Goal: Task Accomplishment & Management: Complete application form

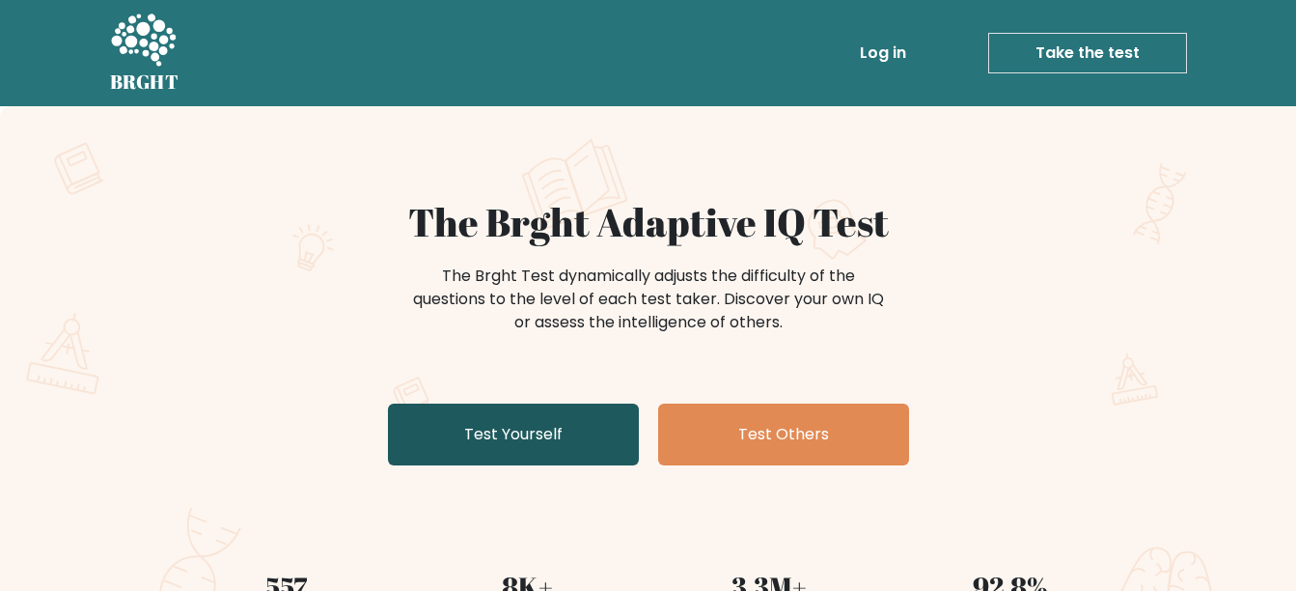
click at [559, 440] on link "Test Yourself" at bounding box center [513, 434] width 251 height 62
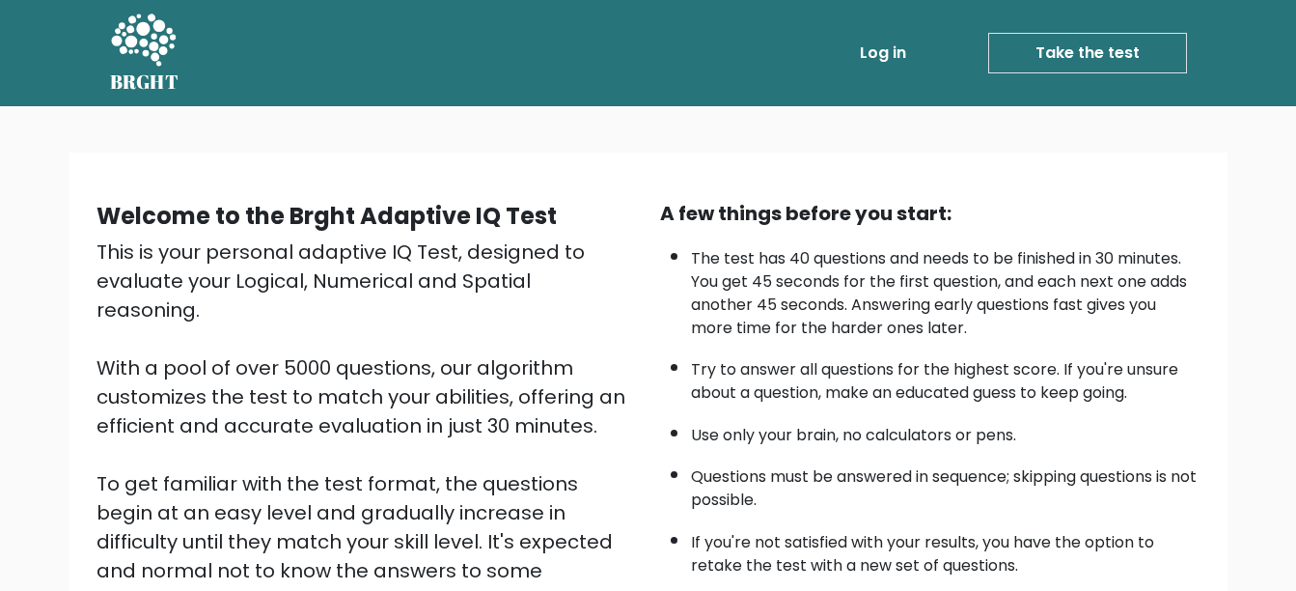
click at [1090, 33] on link "Take the test" at bounding box center [1087, 53] width 199 height 41
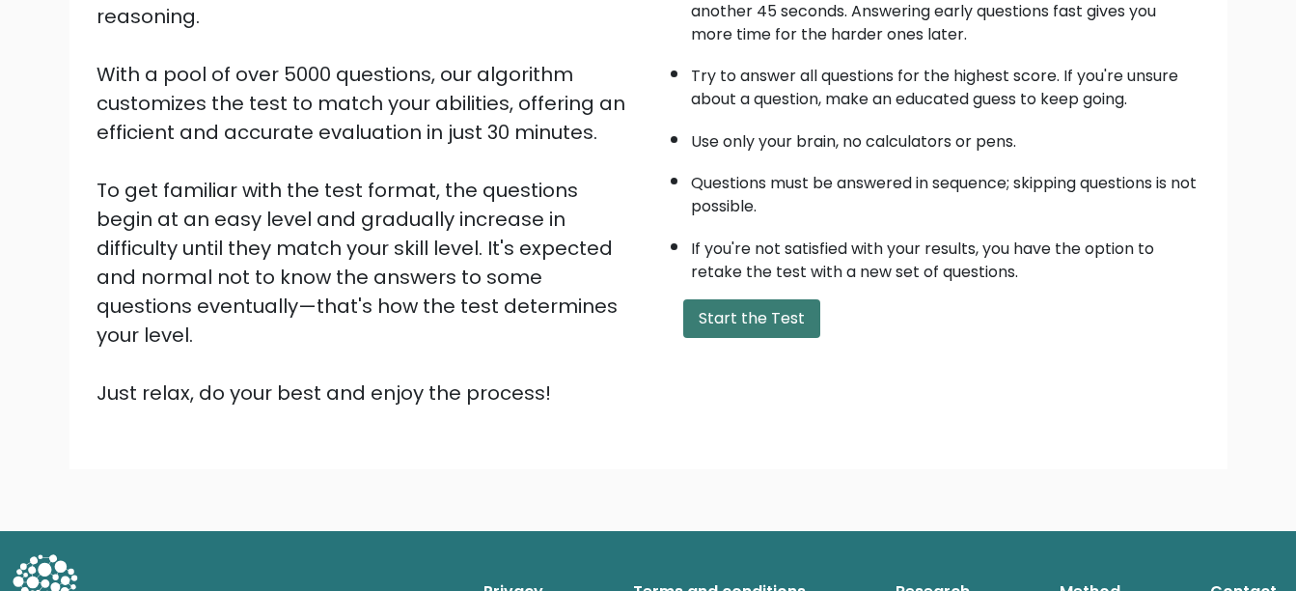
click at [793, 332] on button "Start the Test" at bounding box center [751, 318] width 137 height 39
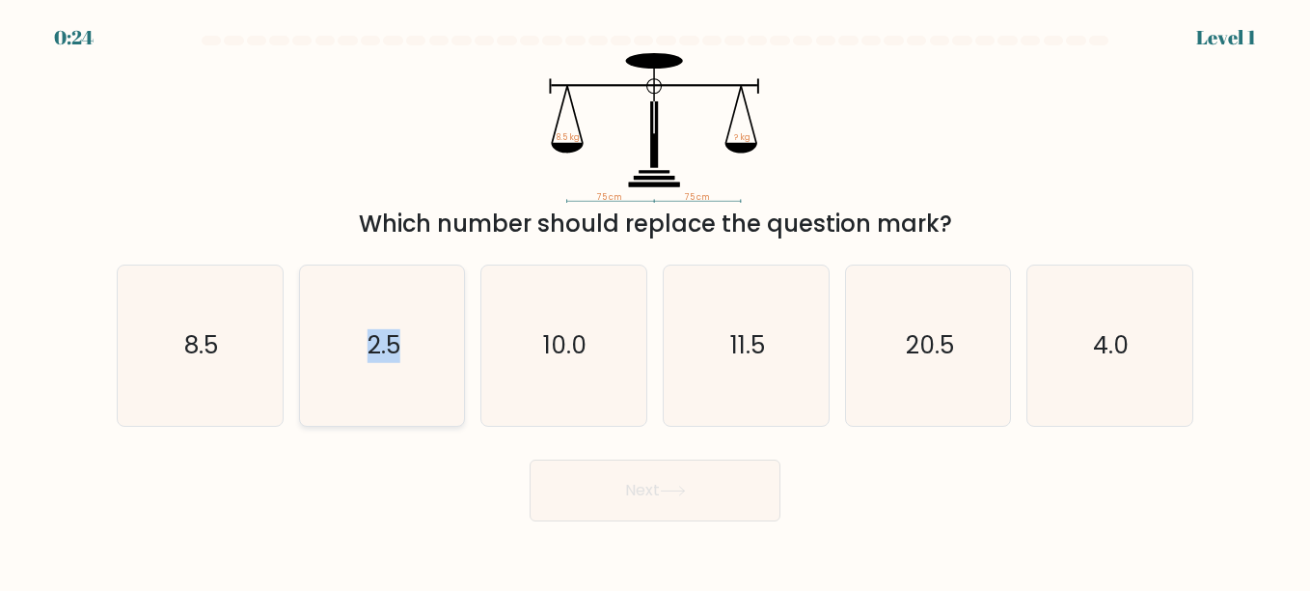
drag, startPoint x: 426, startPoint y: 421, endPoint x: 346, endPoint y: 321, distance: 127.0
click at [346, 321] on icon "2.5" at bounding box center [382, 345] width 160 height 160
click at [666, 482] on button "Next" at bounding box center [655, 490] width 251 height 62
click at [388, 382] on icon "2.5" at bounding box center [382, 345] width 160 height 160
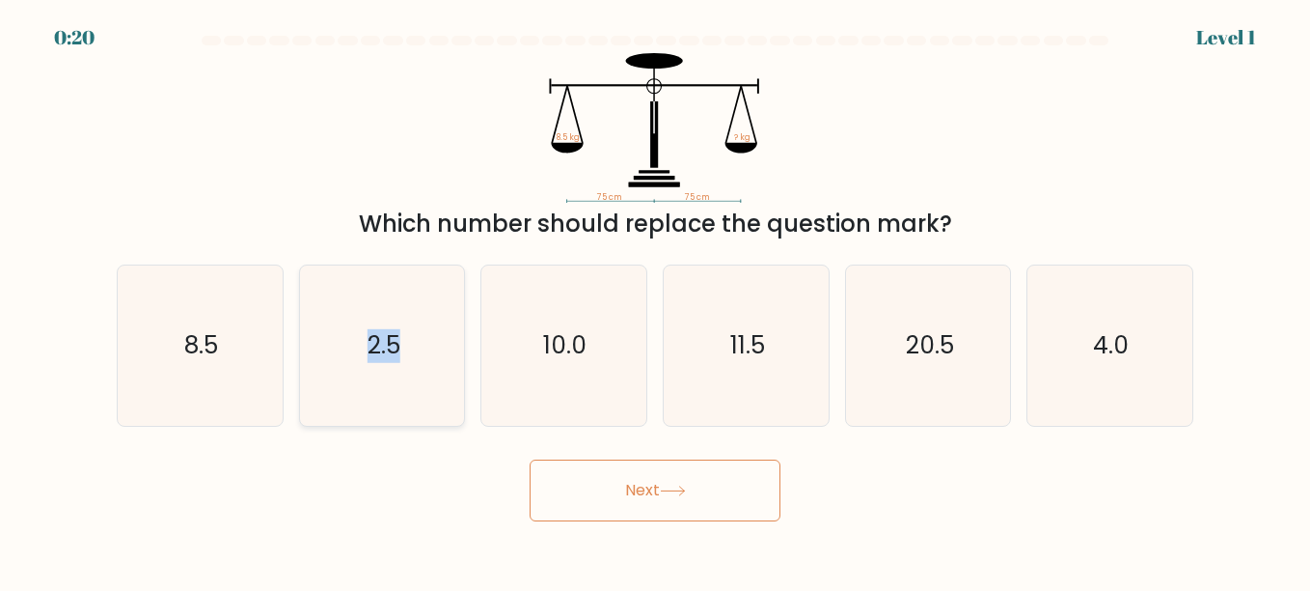
click at [655, 300] on input "b. 2.5" at bounding box center [655, 297] width 1 height 5
radio input "true"
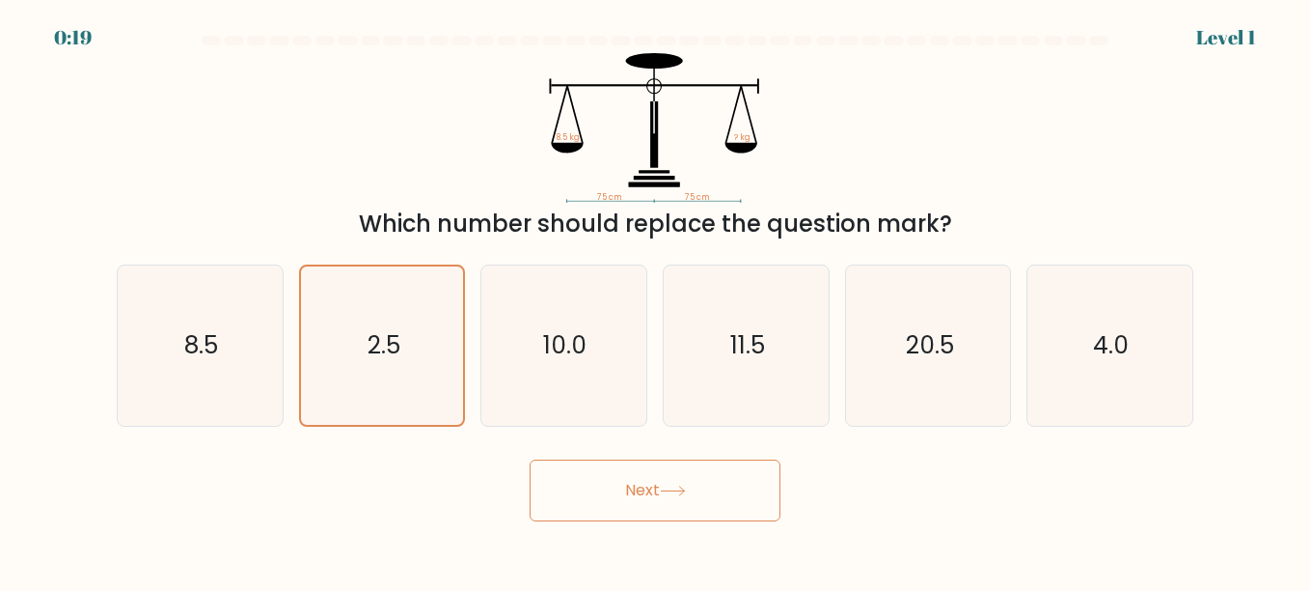
drag, startPoint x: 592, startPoint y: 450, endPoint x: 646, endPoint y: 519, distance: 87.4
click at [646, 519] on div "Next" at bounding box center [655, 485] width 1100 height 71
click at [646, 519] on button "Next" at bounding box center [655, 490] width 251 height 62
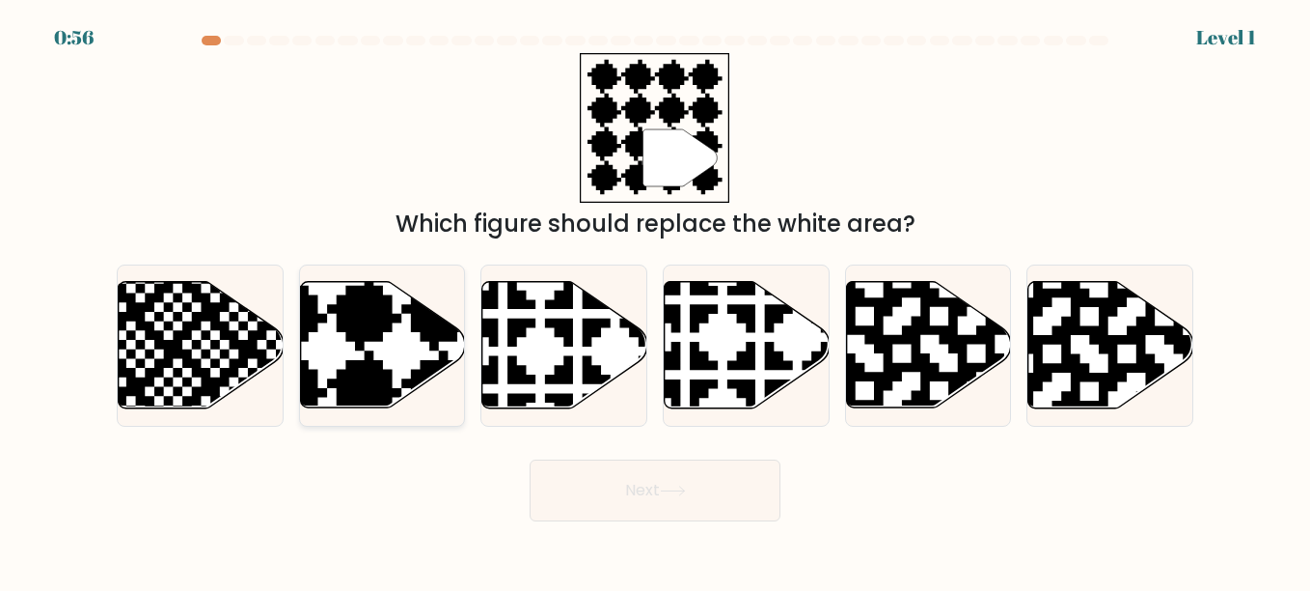
click at [400, 340] on icon at bounding box center [382, 345] width 165 height 126
click at [655, 300] on input "b." at bounding box center [655, 297] width 1 height 5
radio input "true"
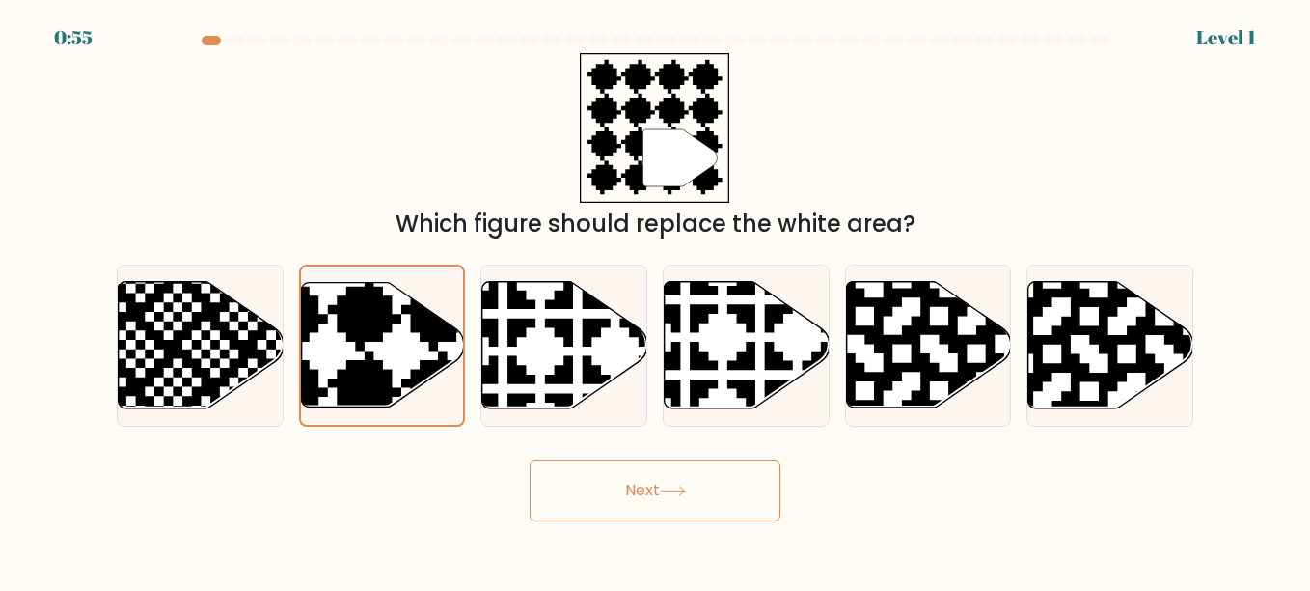
click at [602, 449] on form "a." at bounding box center [655, 278] width 1310 height 485
click at [643, 506] on button "Next" at bounding box center [655, 490] width 251 height 62
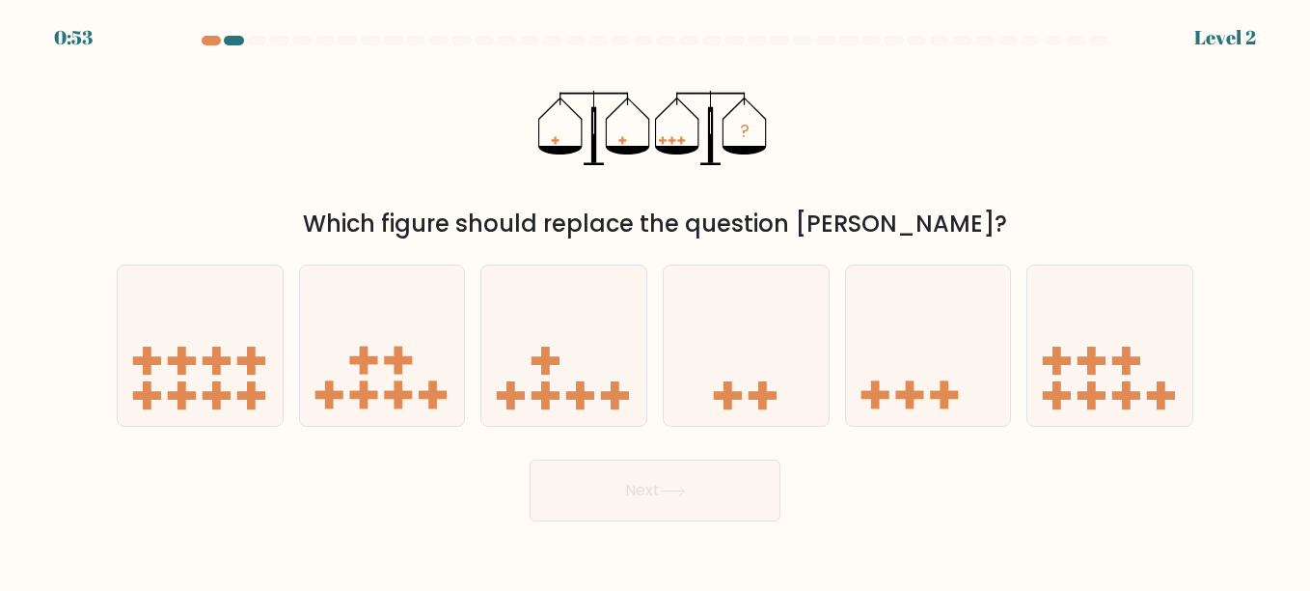
click at [643, 506] on button "Next" at bounding box center [655, 490] width 251 height 62
click at [763, 422] on div at bounding box center [746, 345] width 167 height 162
click at [656, 300] on input "d." at bounding box center [655, 297] width 1 height 5
radio input "true"
click at [763, 422] on div at bounding box center [746, 345] width 167 height 162
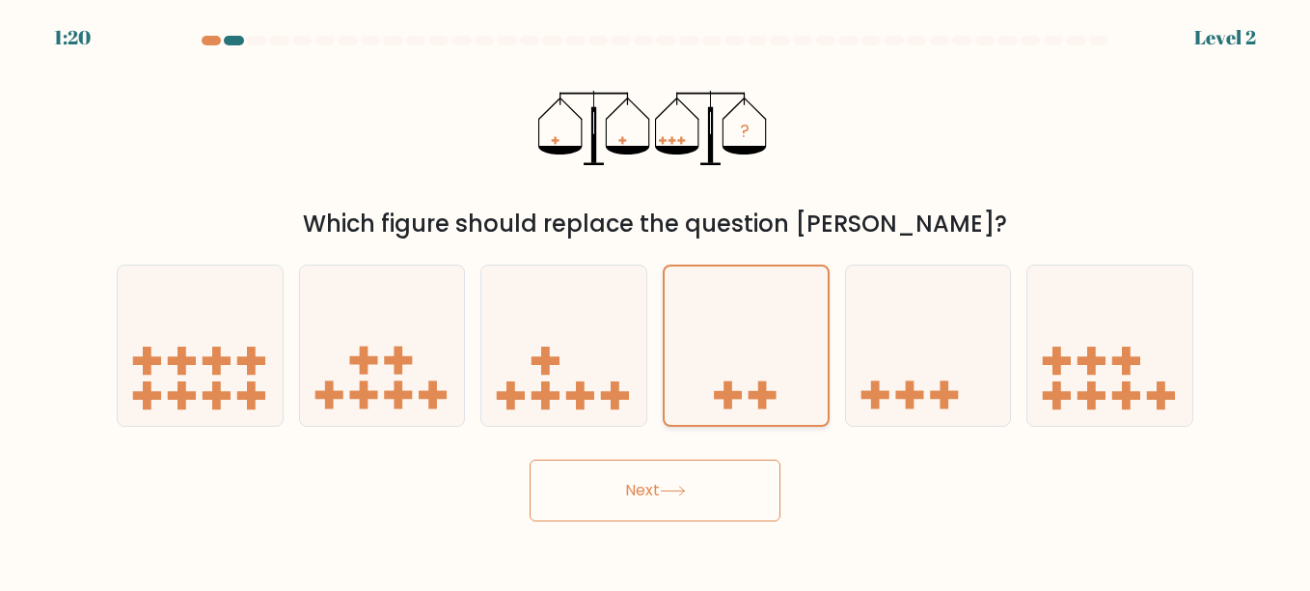
click at [656, 300] on input "d." at bounding box center [655, 297] width 1 height 5
click at [908, 382] on rect at bounding box center [909, 395] width 9 height 28
click at [656, 300] on input "e." at bounding box center [655, 297] width 1 height 5
radio input "true"
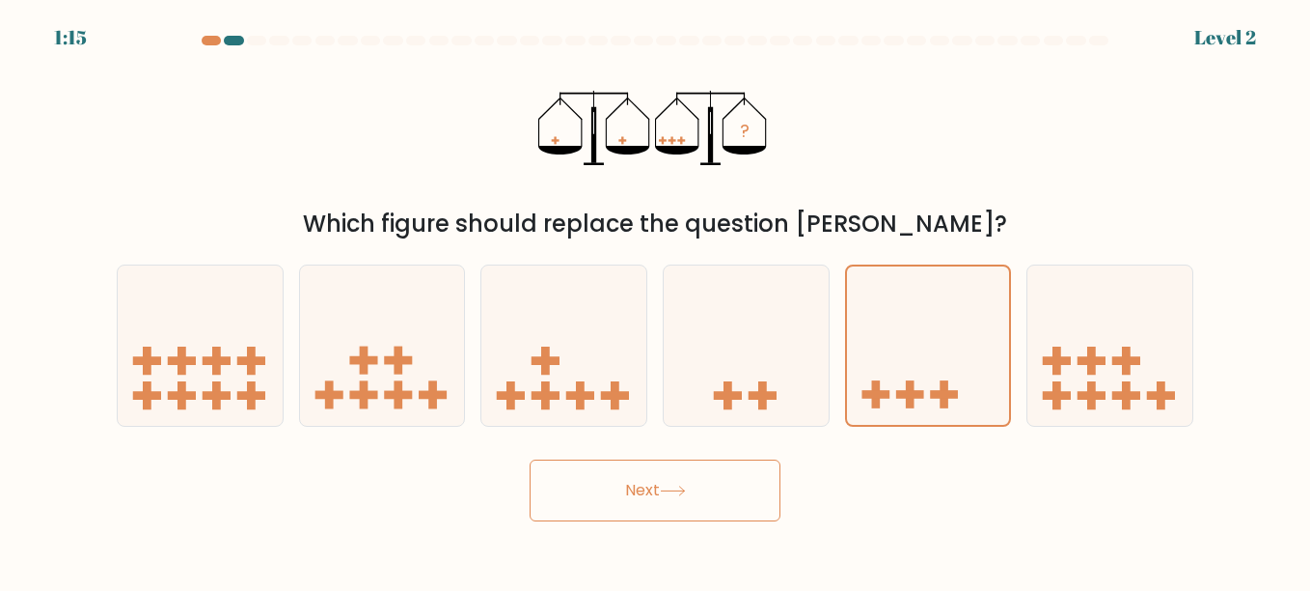
click at [702, 501] on button "Next" at bounding box center [655, 490] width 251 height 62
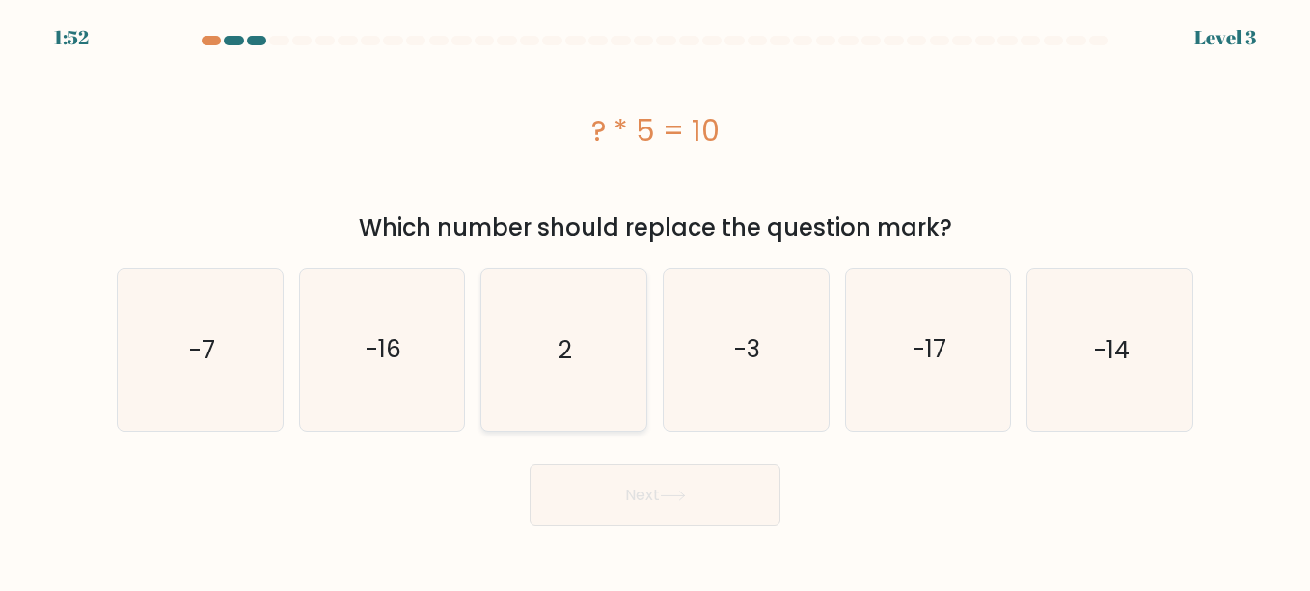
click at [610, 356] on icon "2" at bounding box center [563, 349] width 160 height 160
click at [655, 300] on input "c. 2" at bounding box center [655, 297] width 1 height 5
radio input "true"
click at [684, 501] on button "Next" at bounding box center [655, 495] width 251 height 62
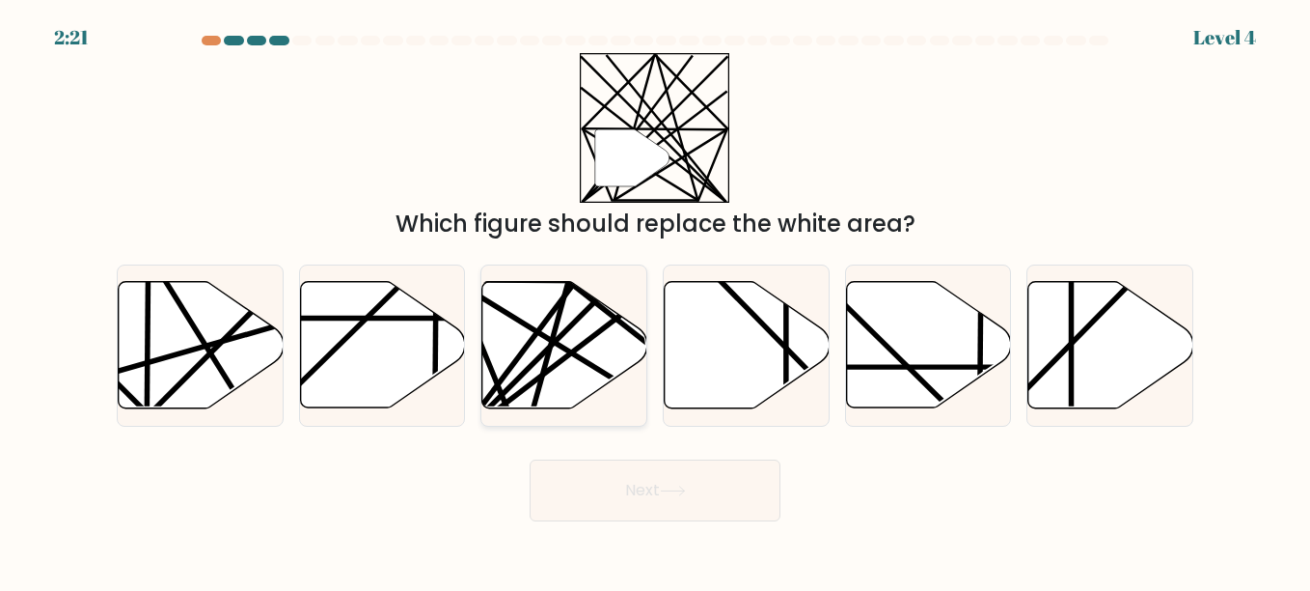
click at [534, 357] on icon at bounding box center [564, 345] width 165 height 126
click at [655, 300] on input "c." at bounding box center [655, 297] width 1 height 5
radio input "true"
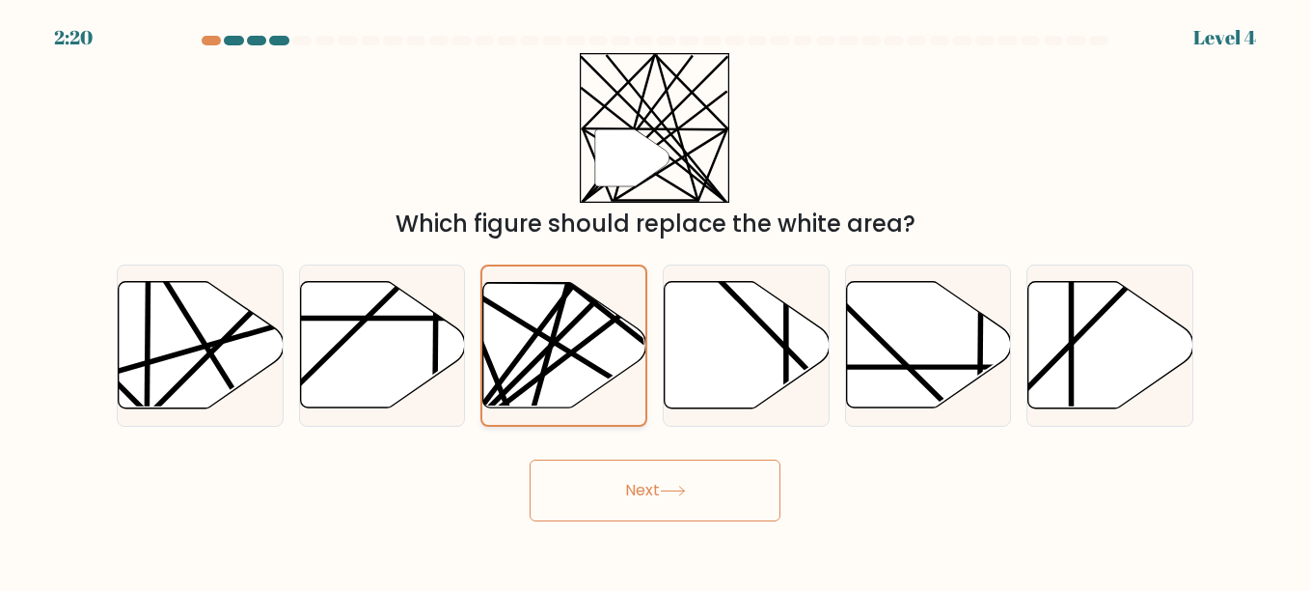
click at [534, 357] on icon at bounding box center [564, 345] width 163 height 124
click at [655, 300] on input "c." at bounding box center [655, 297] width 1 height 5
click at [648, 492] on button "Next" at bounding box center [655, 490] width 251 height 62
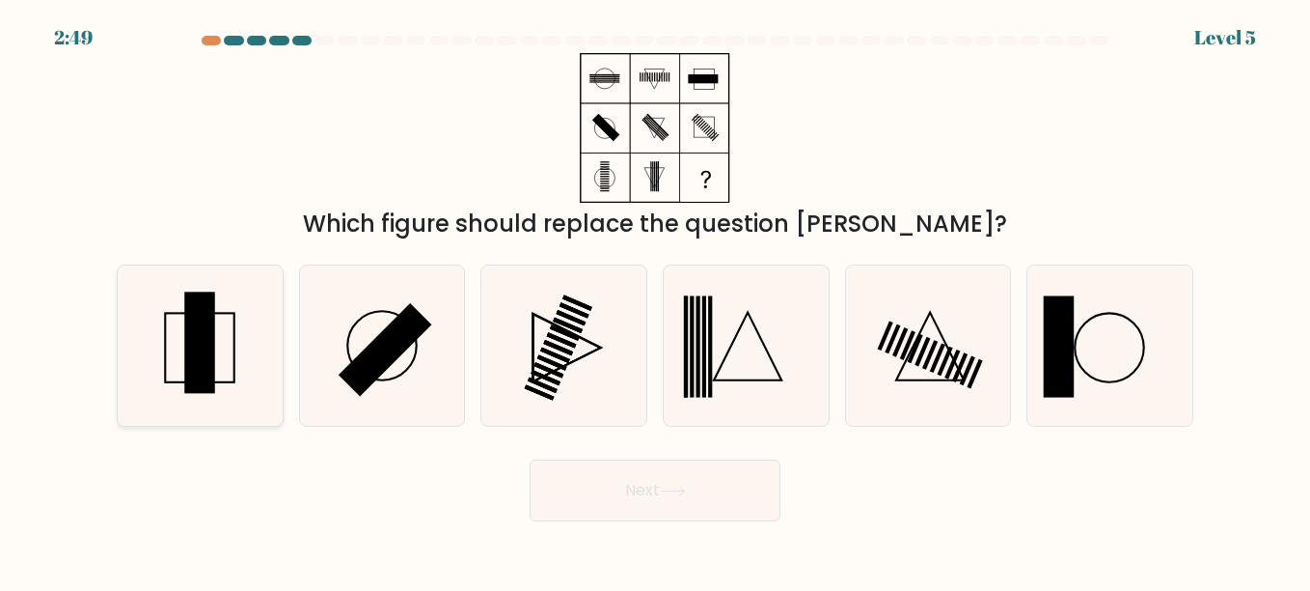
click at [154, 318] on icon at bounding box center [200, 345] width 160 height 160
click at [655, 300] on input "a." at bounding box center [655, 297] width 1 height 5
radio input "true"
click at [616, 504] on button "Next" at bounding box center [655, 490] width 251 height 62
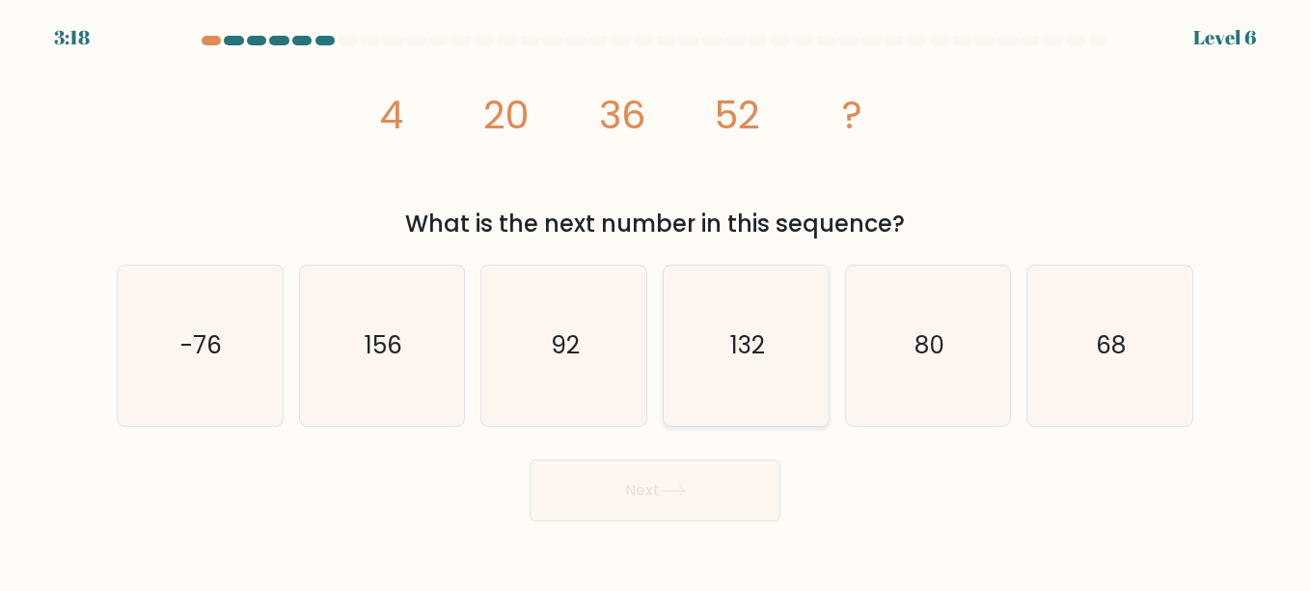
click at [790, 372] on icon "132" at bounding box center [746, 345] width 160 height 160
click at [656, 300] on input "d. 132" at bounding box center [655, 297] width 1 height 5
radio input "true"
click at [790, 372] on icon "132" at bounding box center [746, 345] width 158 height 158
click at [656, 300] on input "d. 132" at bounding box center [655, 297] width 1 height 5
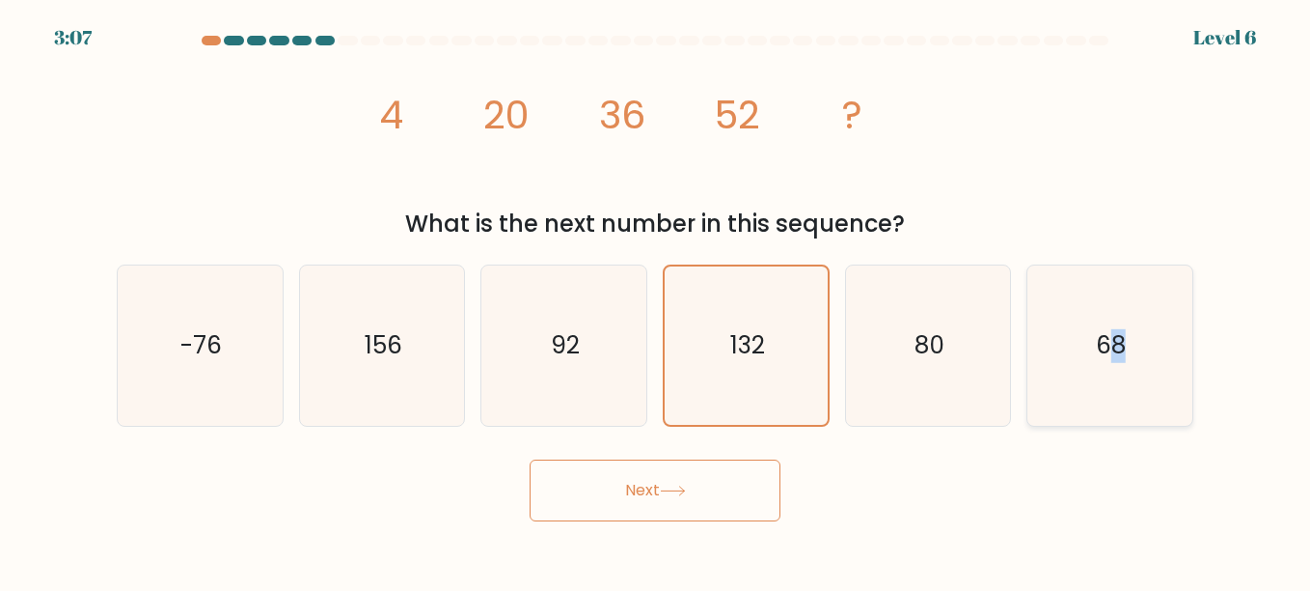
drag, startPoint x: 1106, startPoint y: 394, endPoint x: 1122, endPoint y: 397, distance: 16.7
click at [1122, 397] on icon "68" at bounding box center [1110, 345] width 160 height 160
click at [656, 300] on input "f. 68" at bounding box center [655, 297] width 1 height 5
radio input "true"
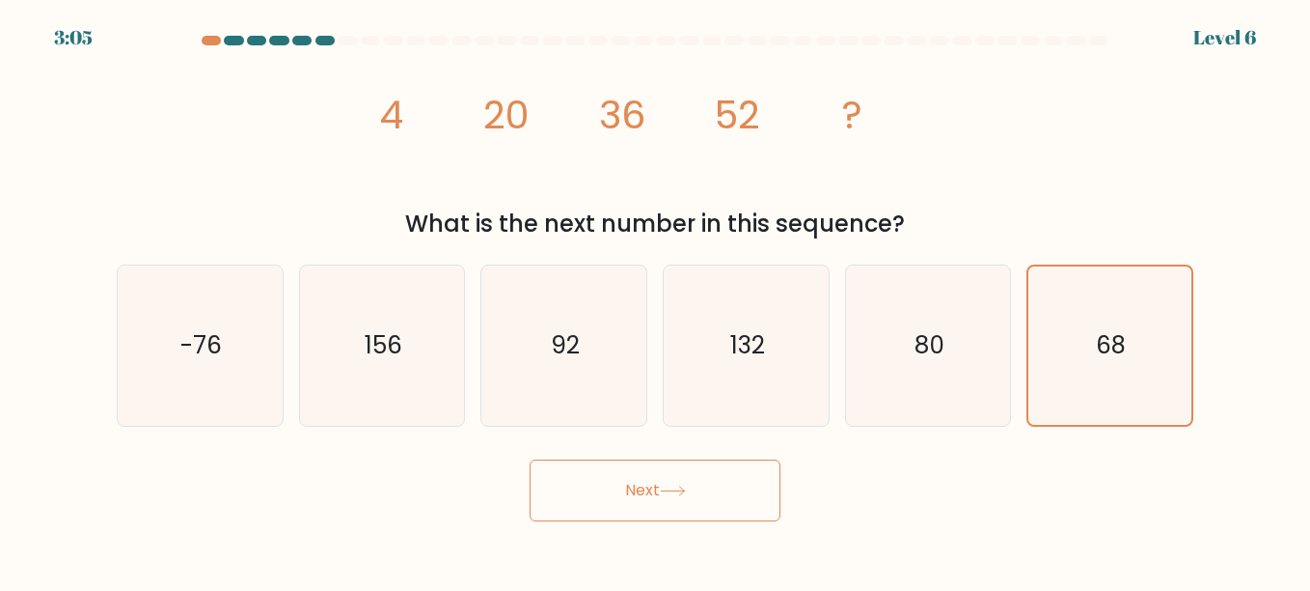
click at [678, 506] on button "Next" at bounding box center [655, 490] width 251 height 62
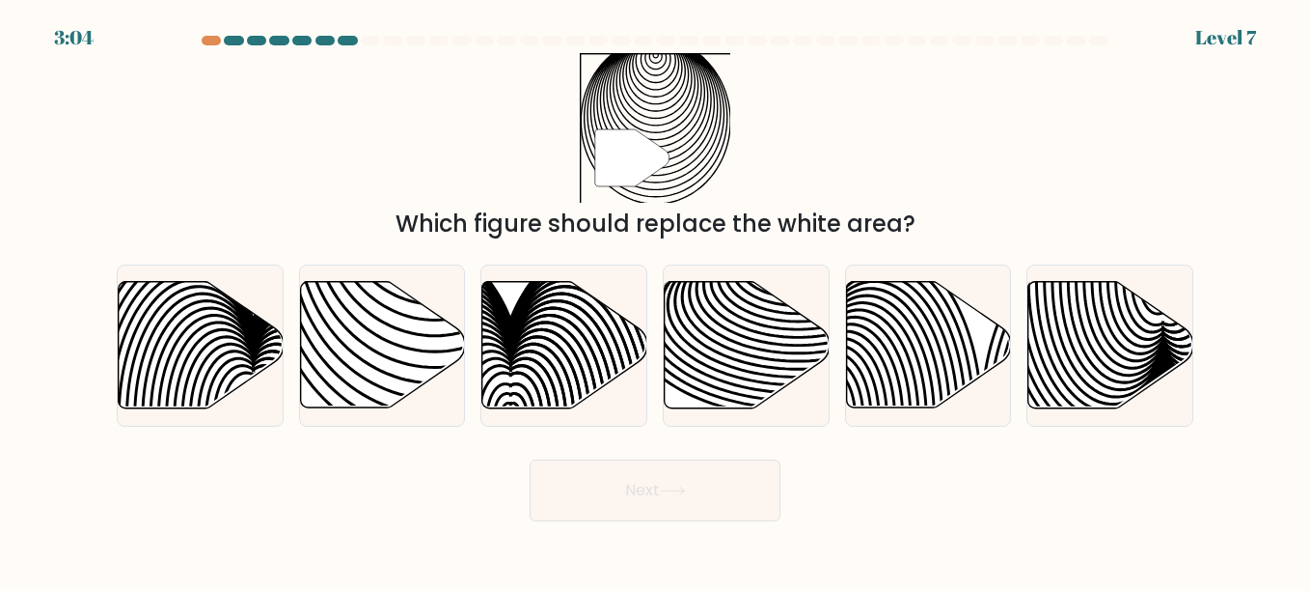
click at [678, 506] on button "Next" at bounding box center [655, 490] width 251 height 62
click at [761, 359] on icon at bounding box center [798, 333] width 332 height 166
click at [656, 300] on input "d." at bounding box center [655, 297] width 1 height 5
radio input "true"
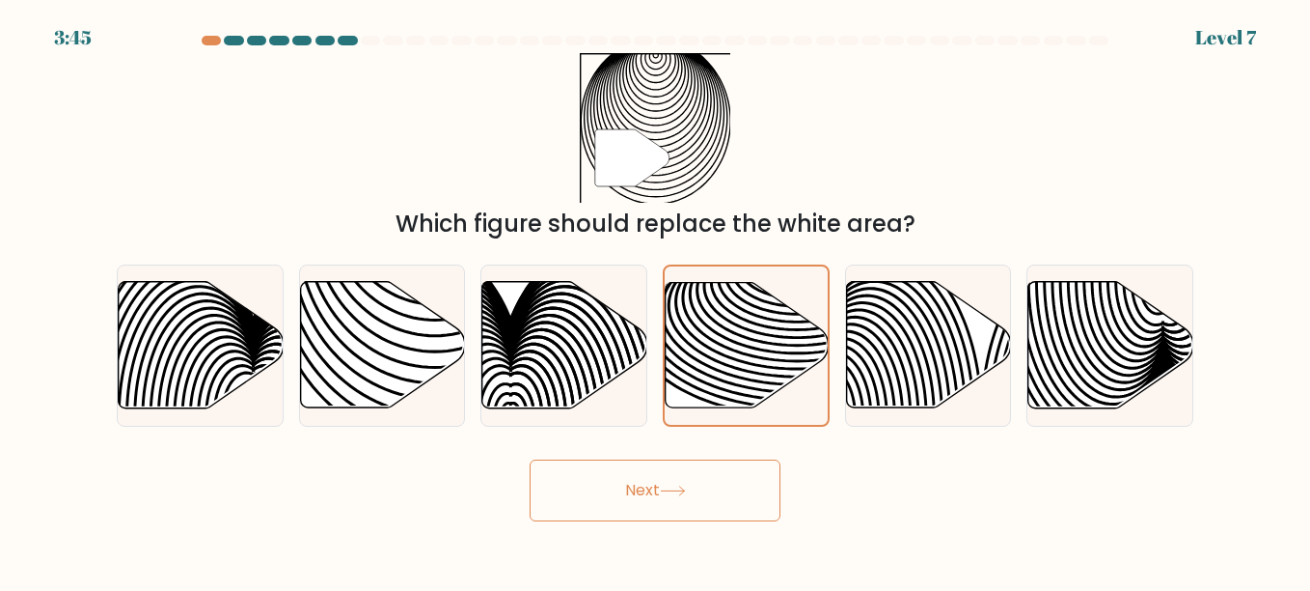
click at [729, 493] on button "Next" at bounding box center [655, 490] width 251 height 62
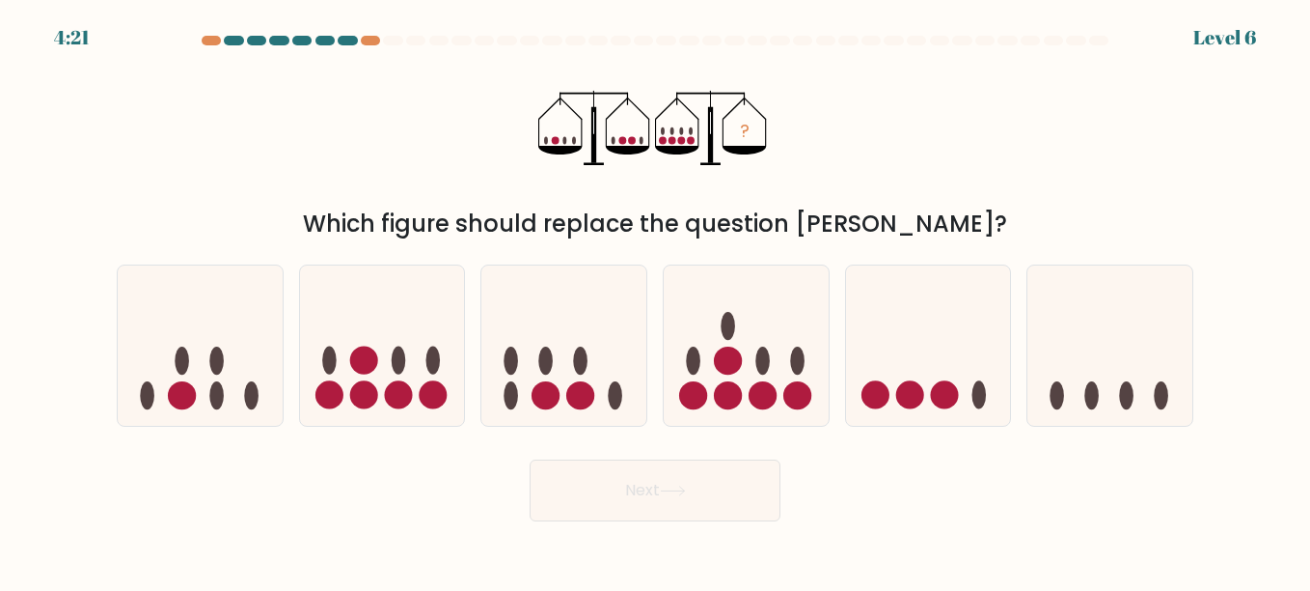
drag, startPoint x: 809, startPoint y: 272, endPoint x: 514, endPoint y: 539, distance: 397.6
click at [514, 539] on body "4:21 Level 6" at bounding box center [655, 295] width 1310 height 591
click at [579, 368] on ellipse at bounding box center [580, 360] width 14 height 28
click at [655, 300] on input "c." at bounding box center [655, 297] width 1 height 5
radio input "true"
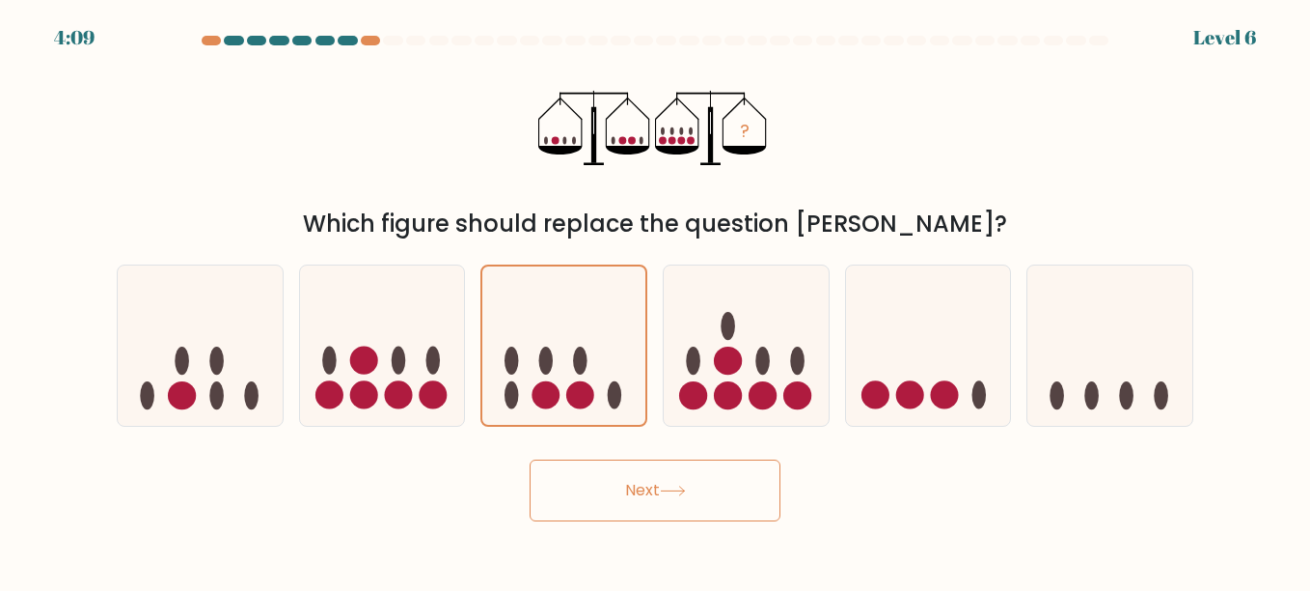
click at [708, 489] on button "Next" at bounding box center [655, 490] width 251 height 62
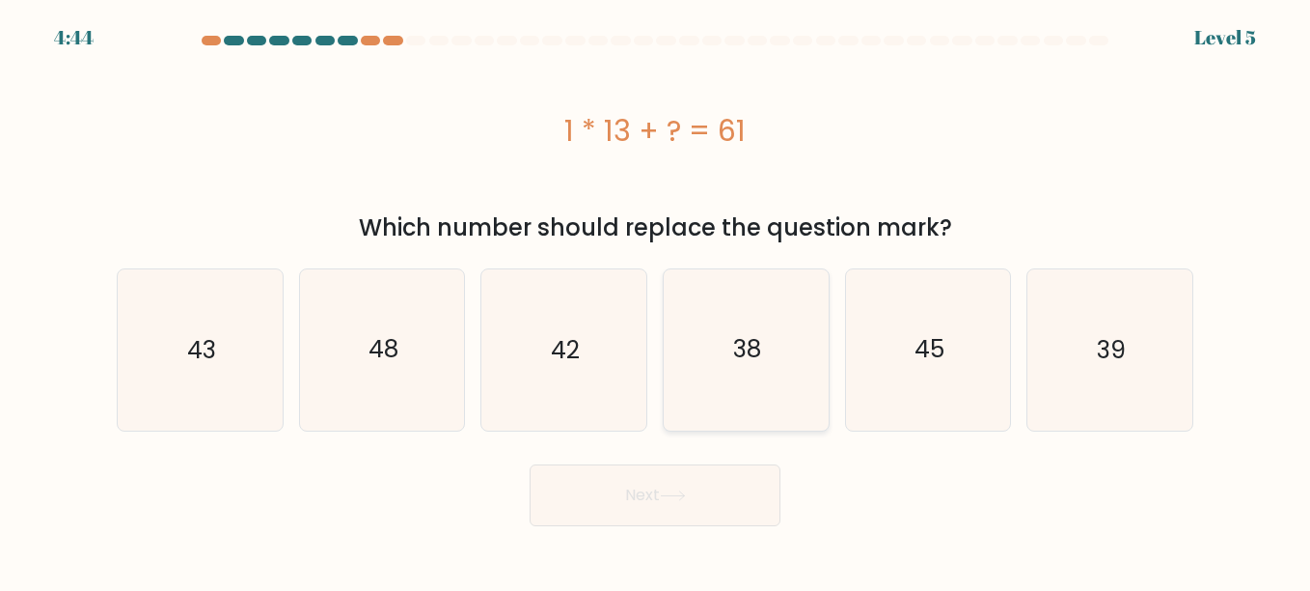
click at [697, 354] on icon "38" at bounding box center [746, 349] width 160 height 160
click at [656, 300] on input "d. 38" at bounding box center [655, 297] width 1 height 5
radio input "true"
click at [716, 483] on button "Next" at bounding box center [655, 495] width 251 height 62
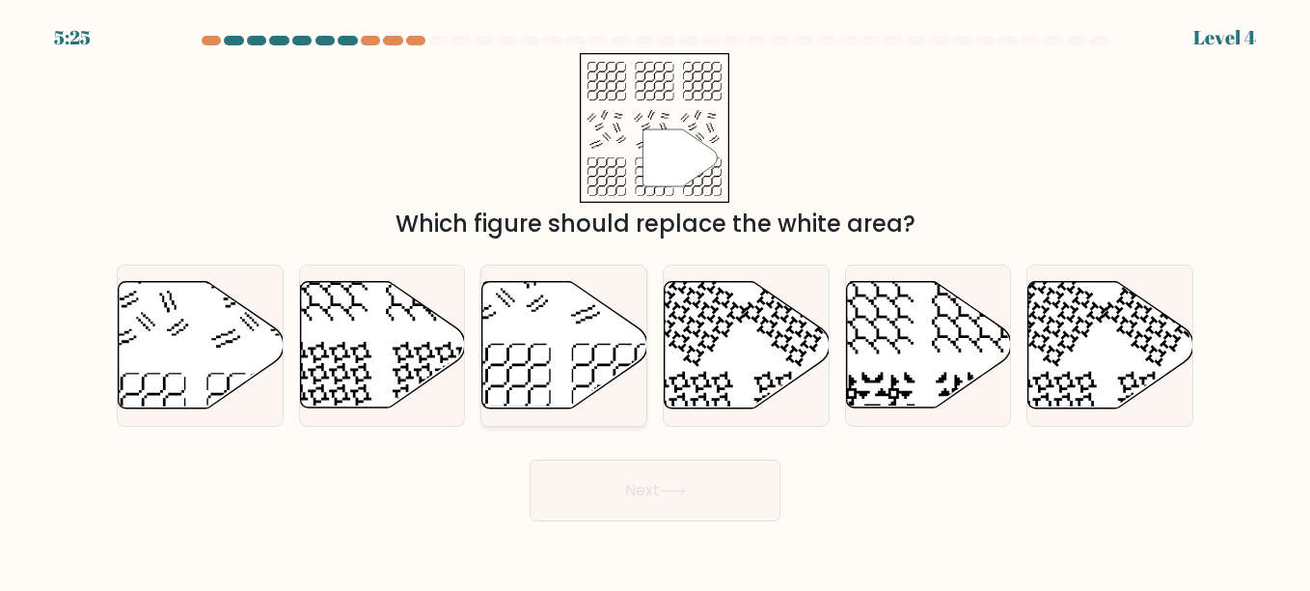
click at [634, 405] on icon at bounding box center [614, 386] width 85 height 85
click at [655, 300] on input "c." at bounding box center [655, 297] width 1 height 5
radio input "true"
click at [740, 527] on body "5:23 Level 4" at bounding box center [655, 295] width 1310 height 591
